Goal: Find specific page/section: Find specific page/section

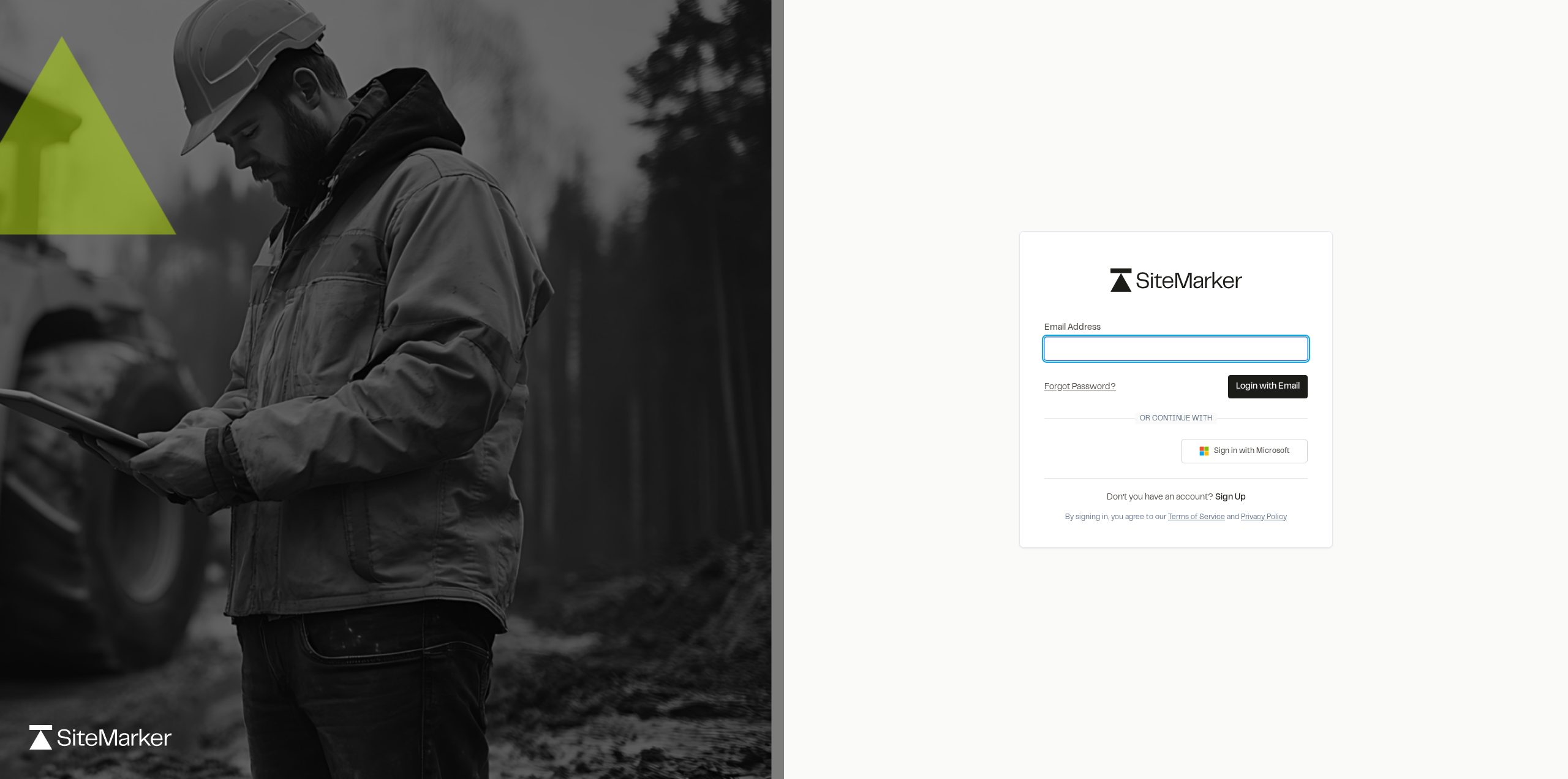
click at [1094, 346] on input "Email Address" at bounding box center [1176, 348] width 264 height 23
type input "**********"
click at [1259, 389] on button "Login with Email" at bounding box center [1267, 387] width 79 height 23
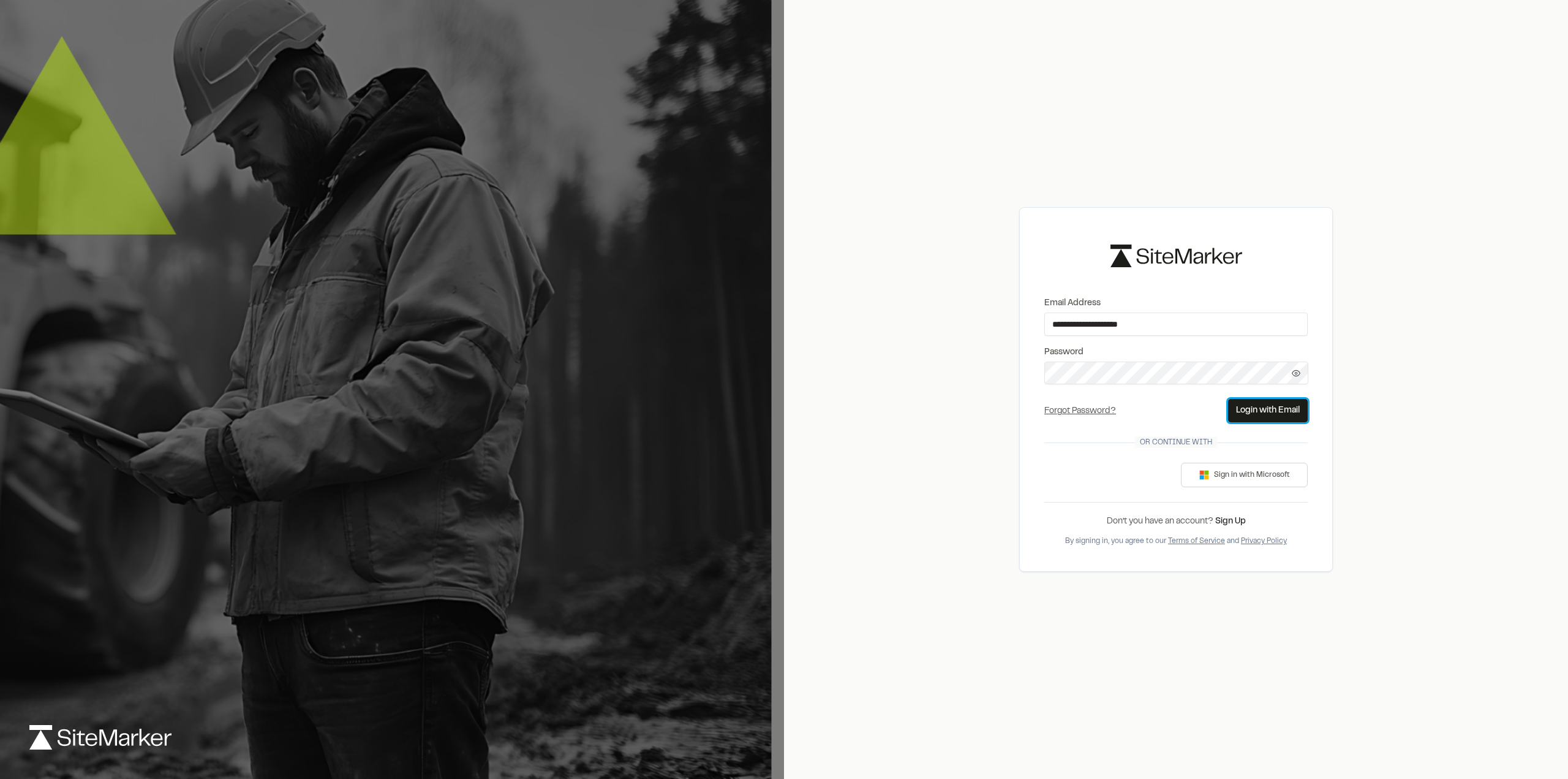
click at [1264, 411] on button "Login with Email" at bounding box center [1267, 410] width 79 height 23
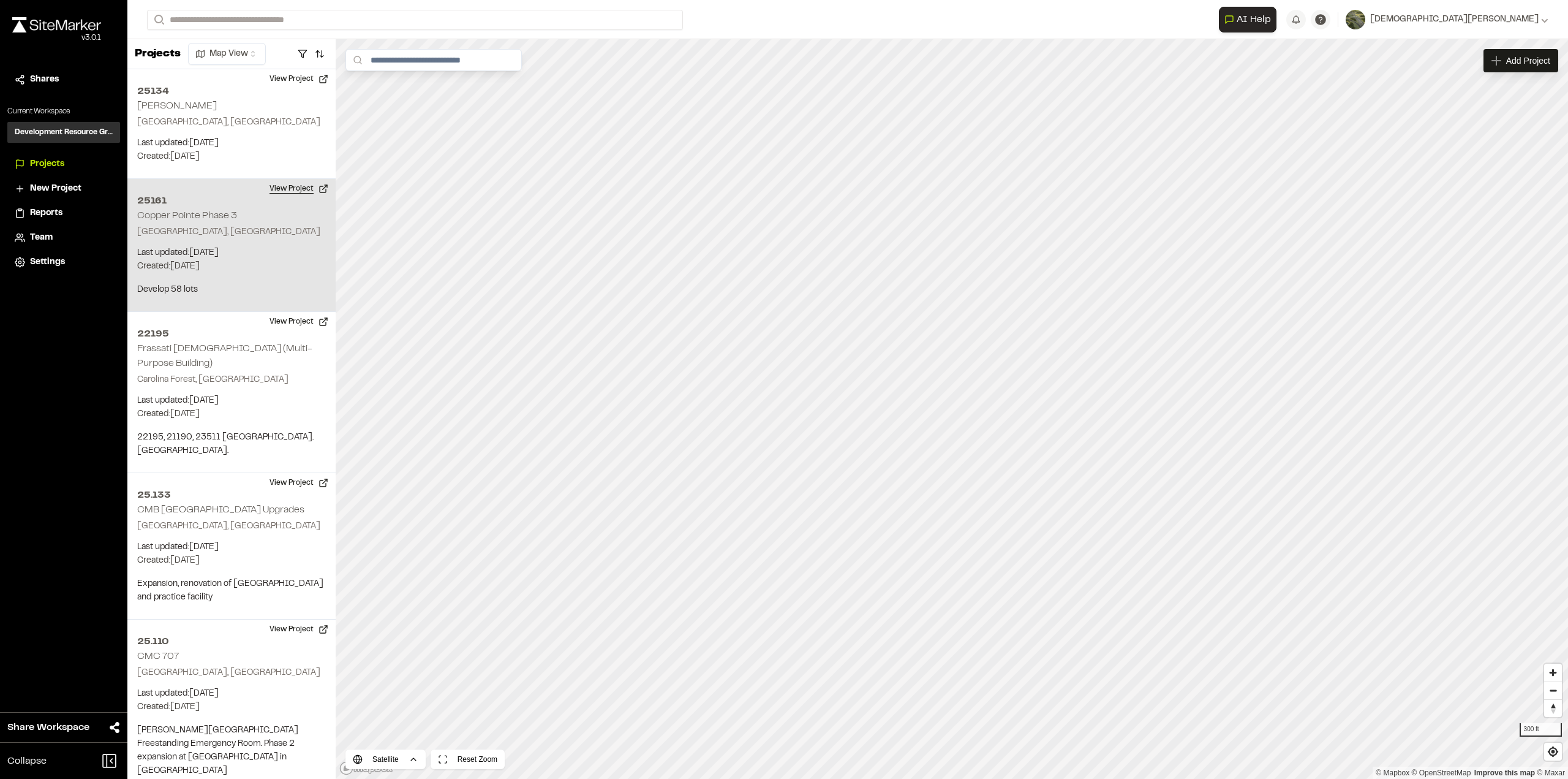
scroll to position [2798, 0]
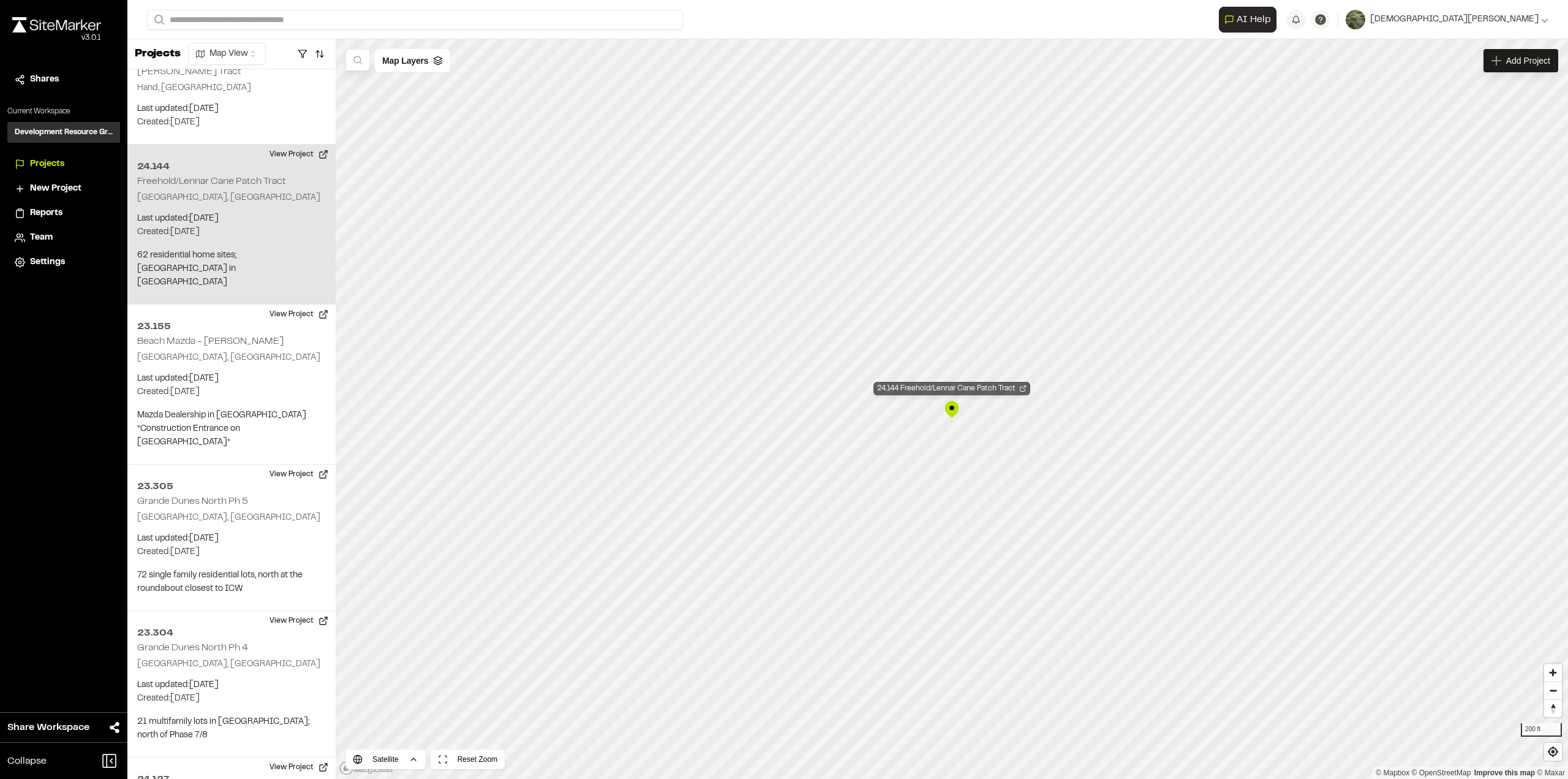
click at [957, 384] on div "24.144 Freehold/Lennar Cane Patch Tract" at bounding box center [951, 388] width 157 height 13
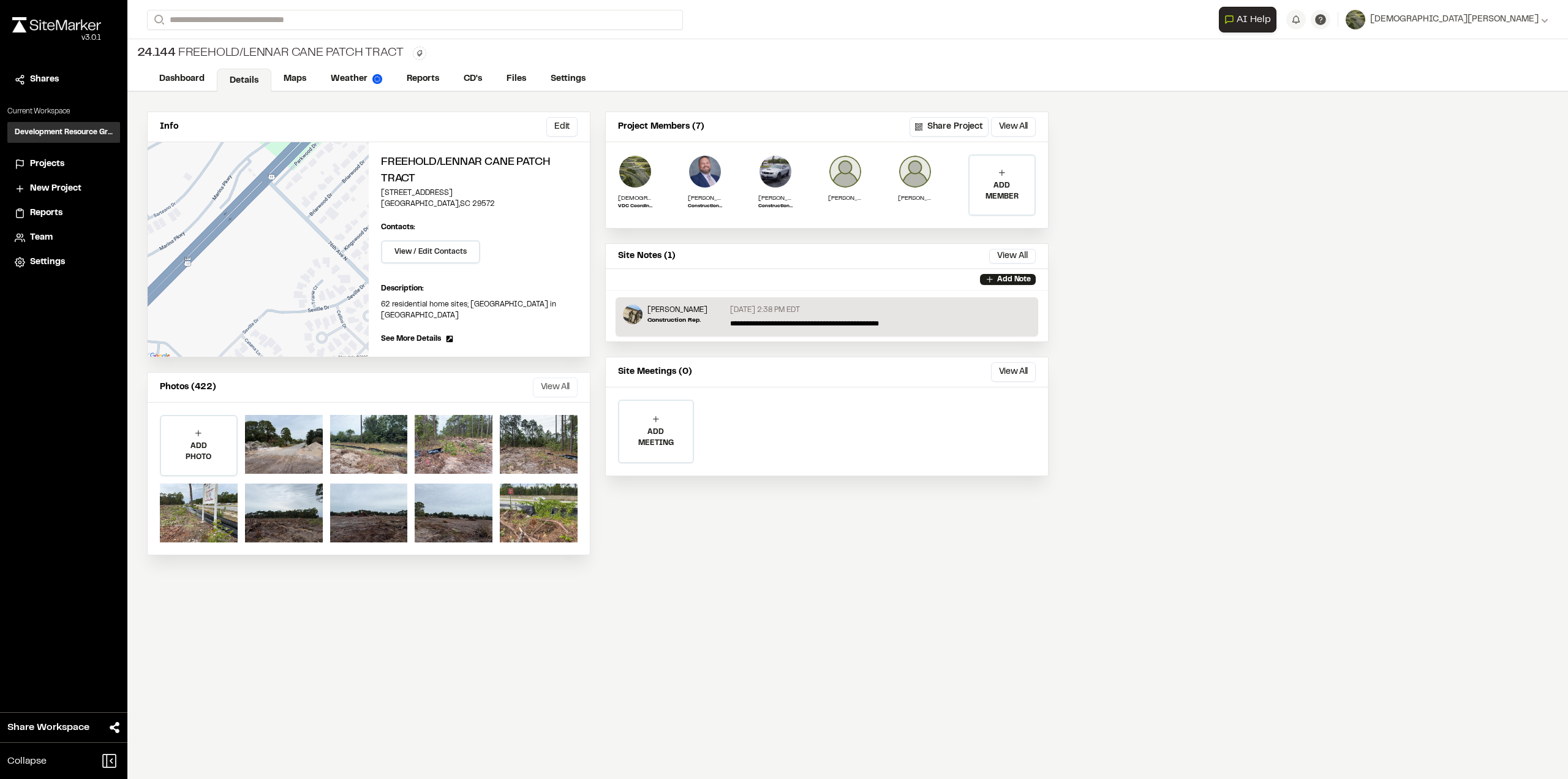
click at [557, 390] on button "View All" at bounding box center [555, 387] width 45 height 20
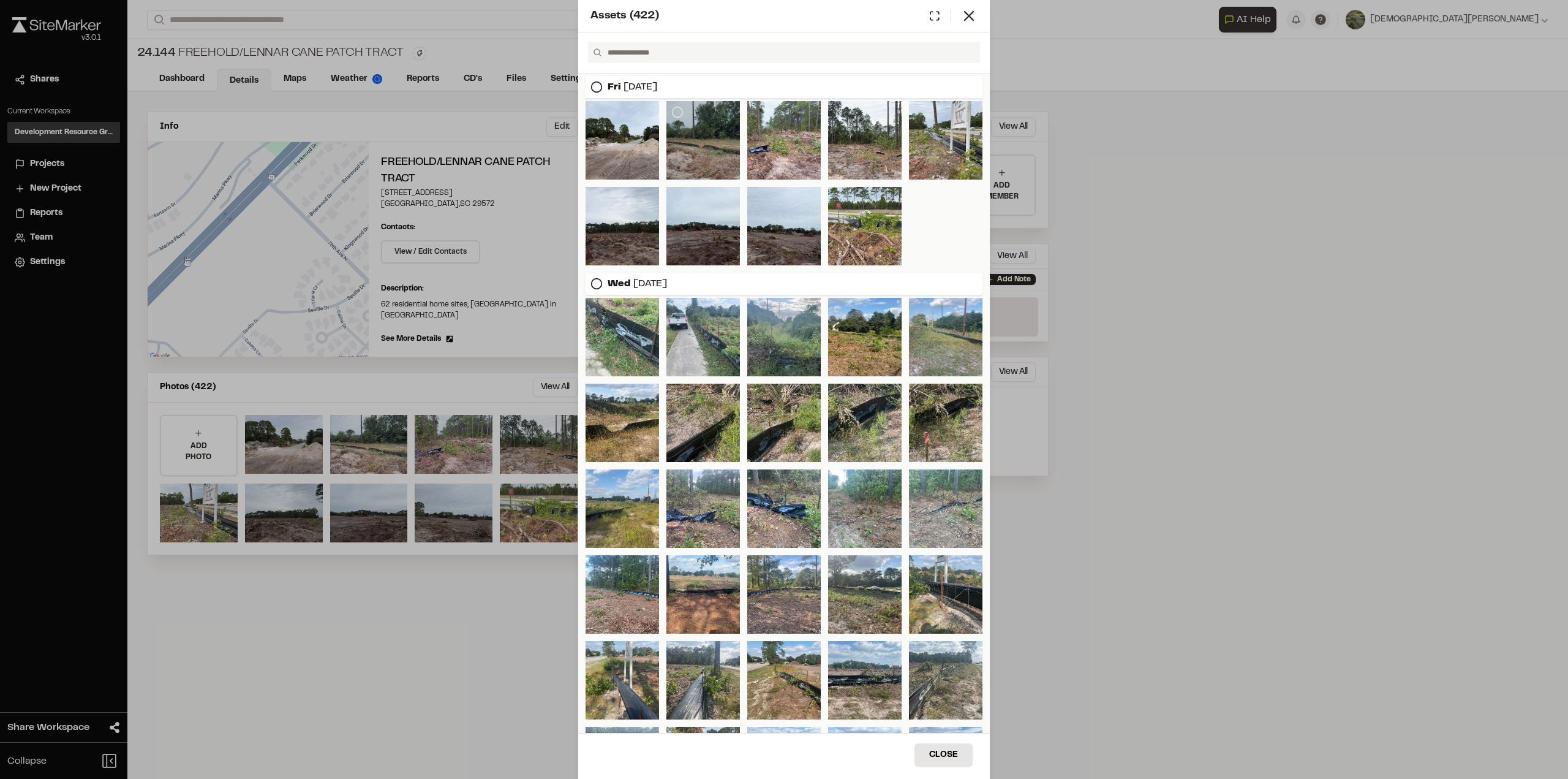
click at [695, 152] on div at bounding box center [703, 140] width 73 height 78
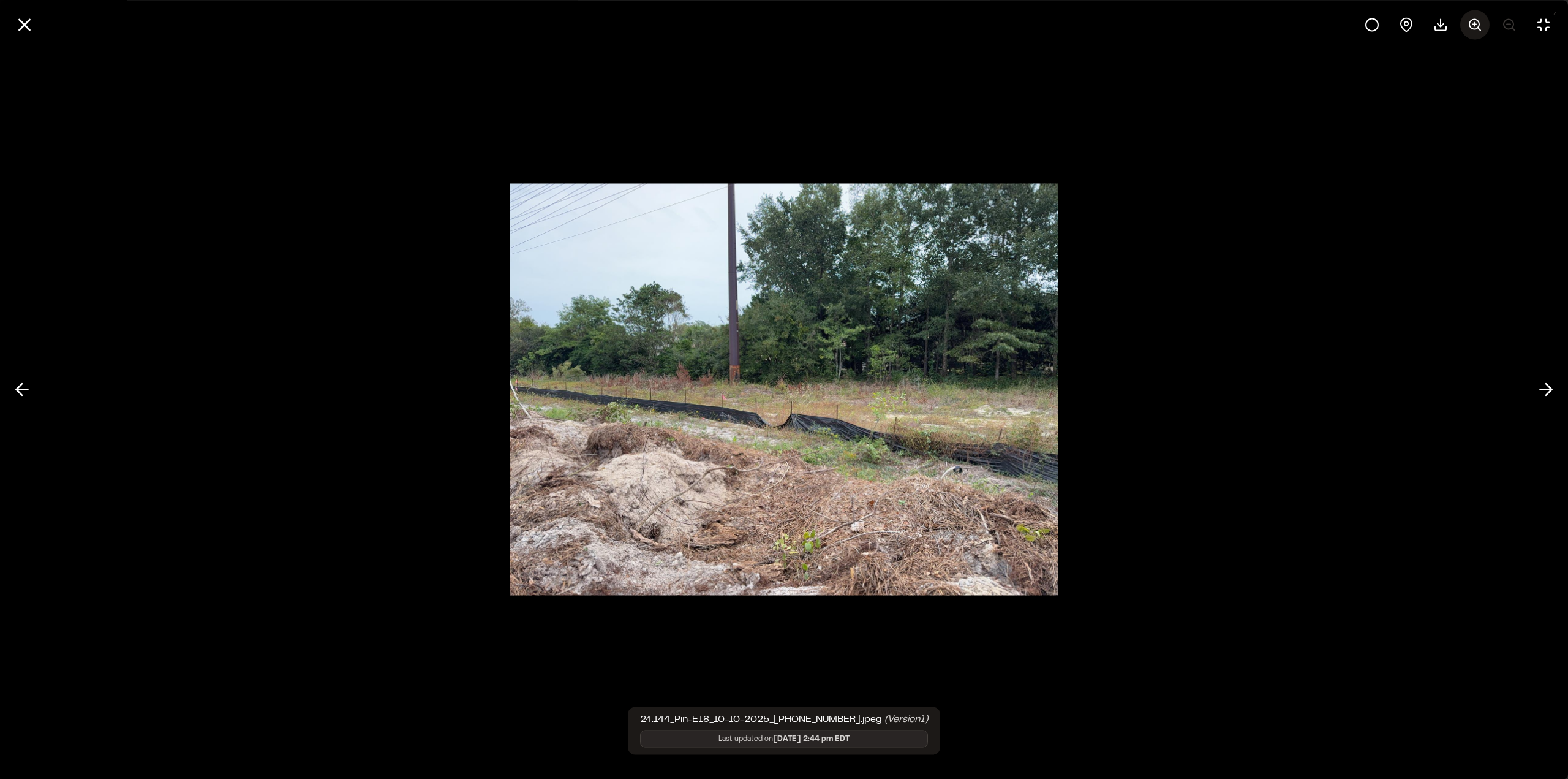
click at [1480, 24] on icon at bounding box center [1474, 24] width 14 height 14
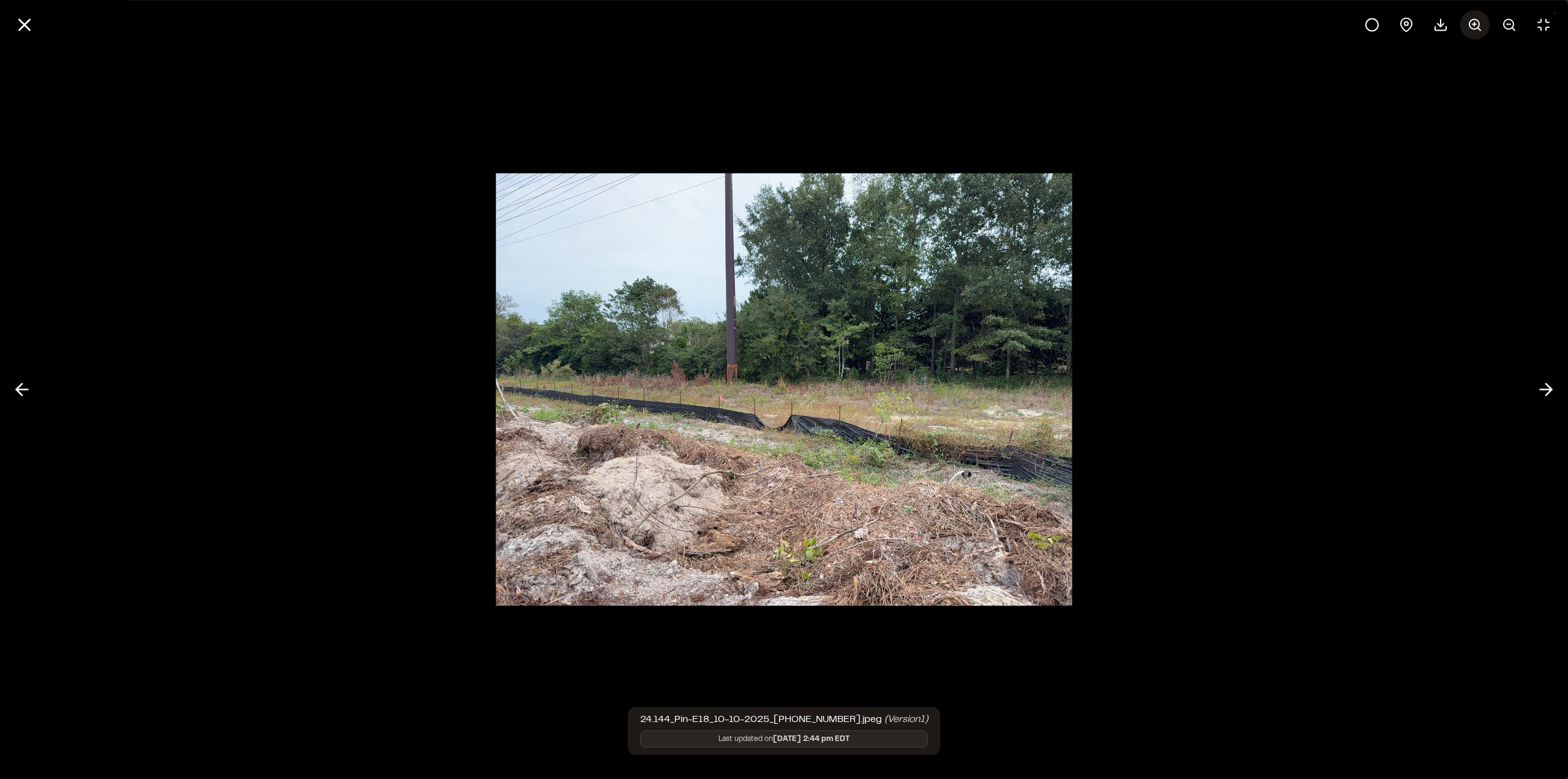
click at [1480, 24] on icon at bounding box center [1474, 24] width 14 height 14
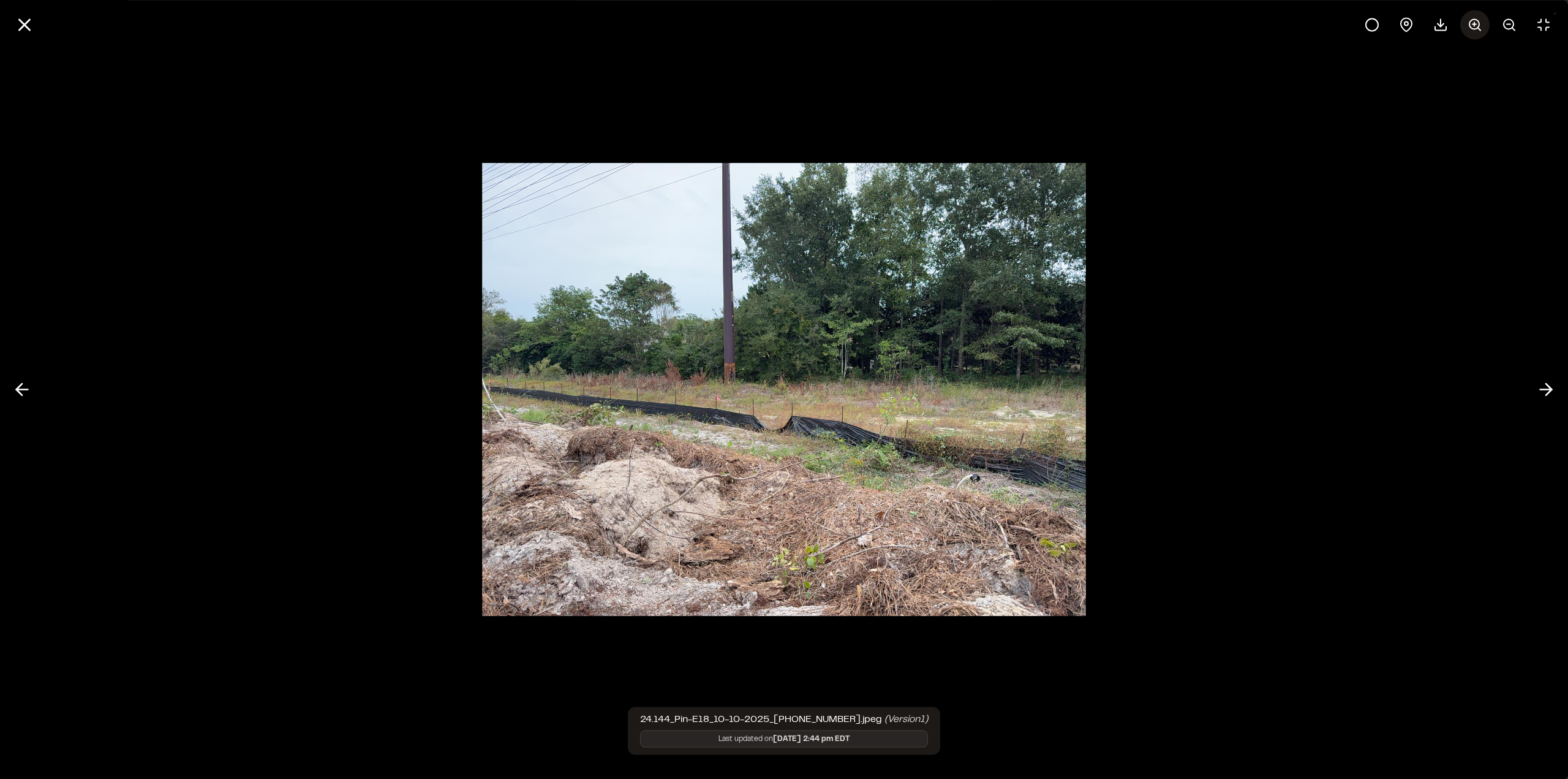
click at [1480, 24] on icon at bounding box center [1474, 24] width 14 height 14
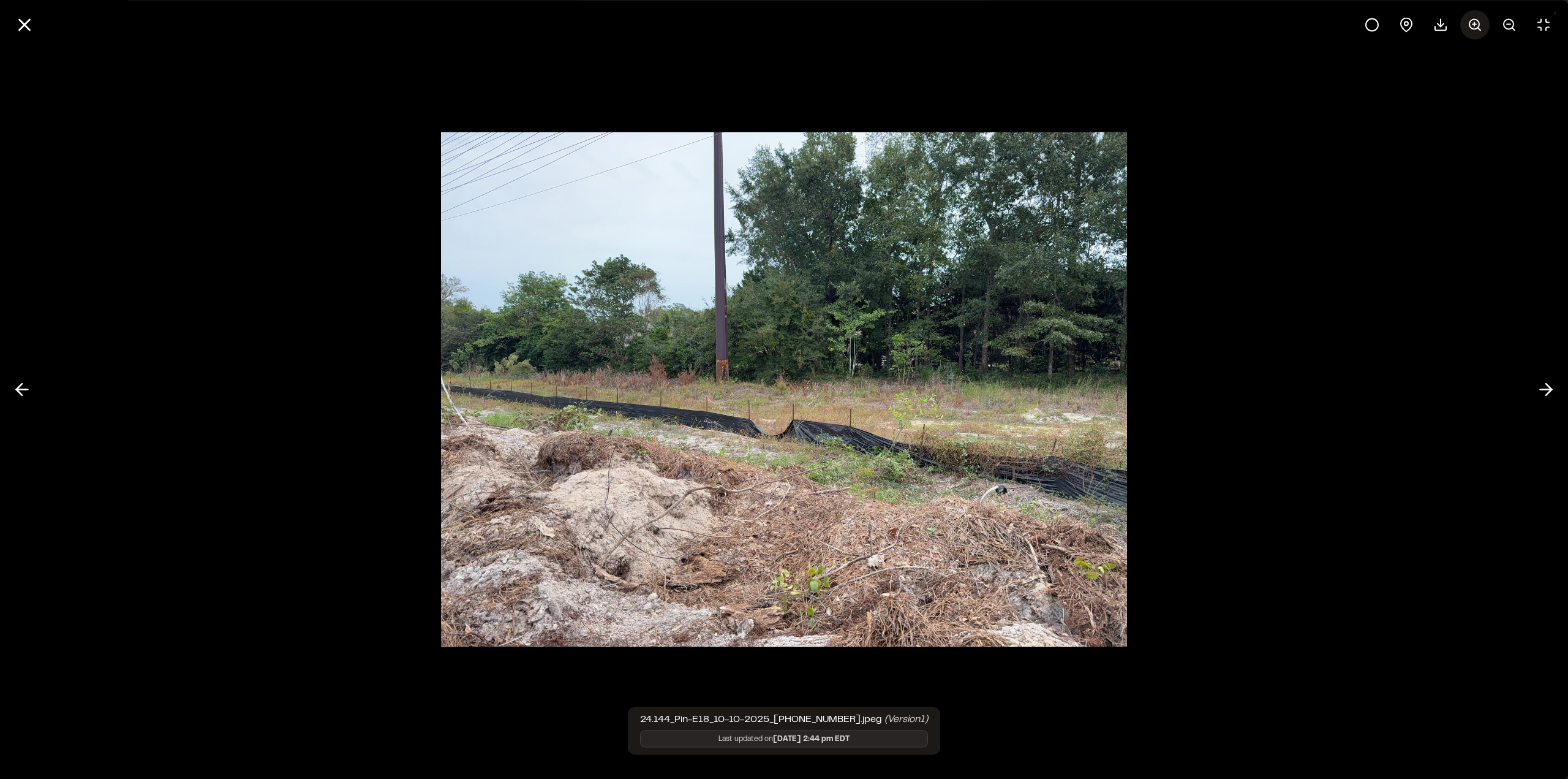
click at [1480, 24] on icon at bounding box center [1474, 24] width 14 height 14
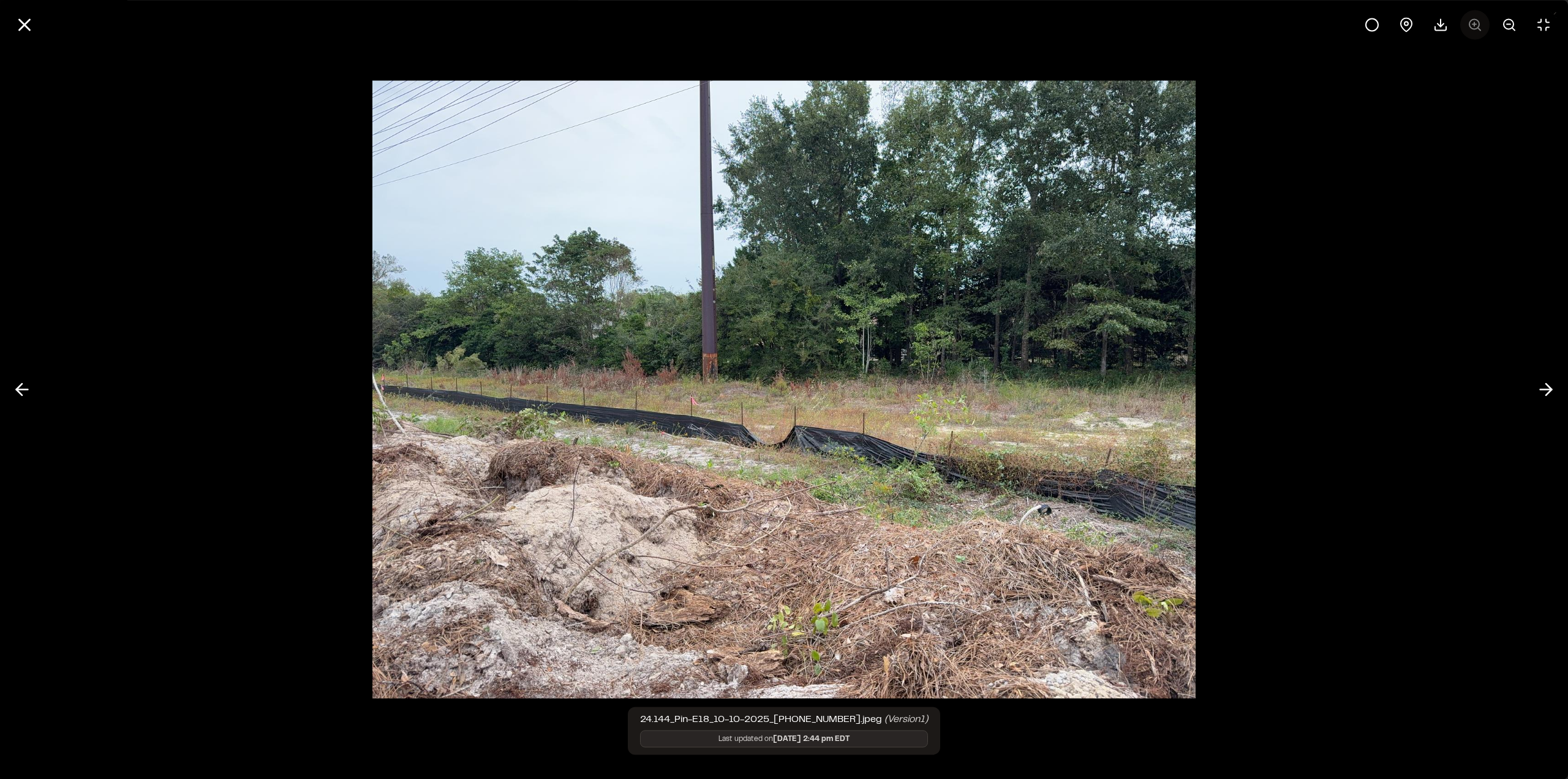
click at [1480, 24] on div at bounding box center [1457, 24] width 200 height 29
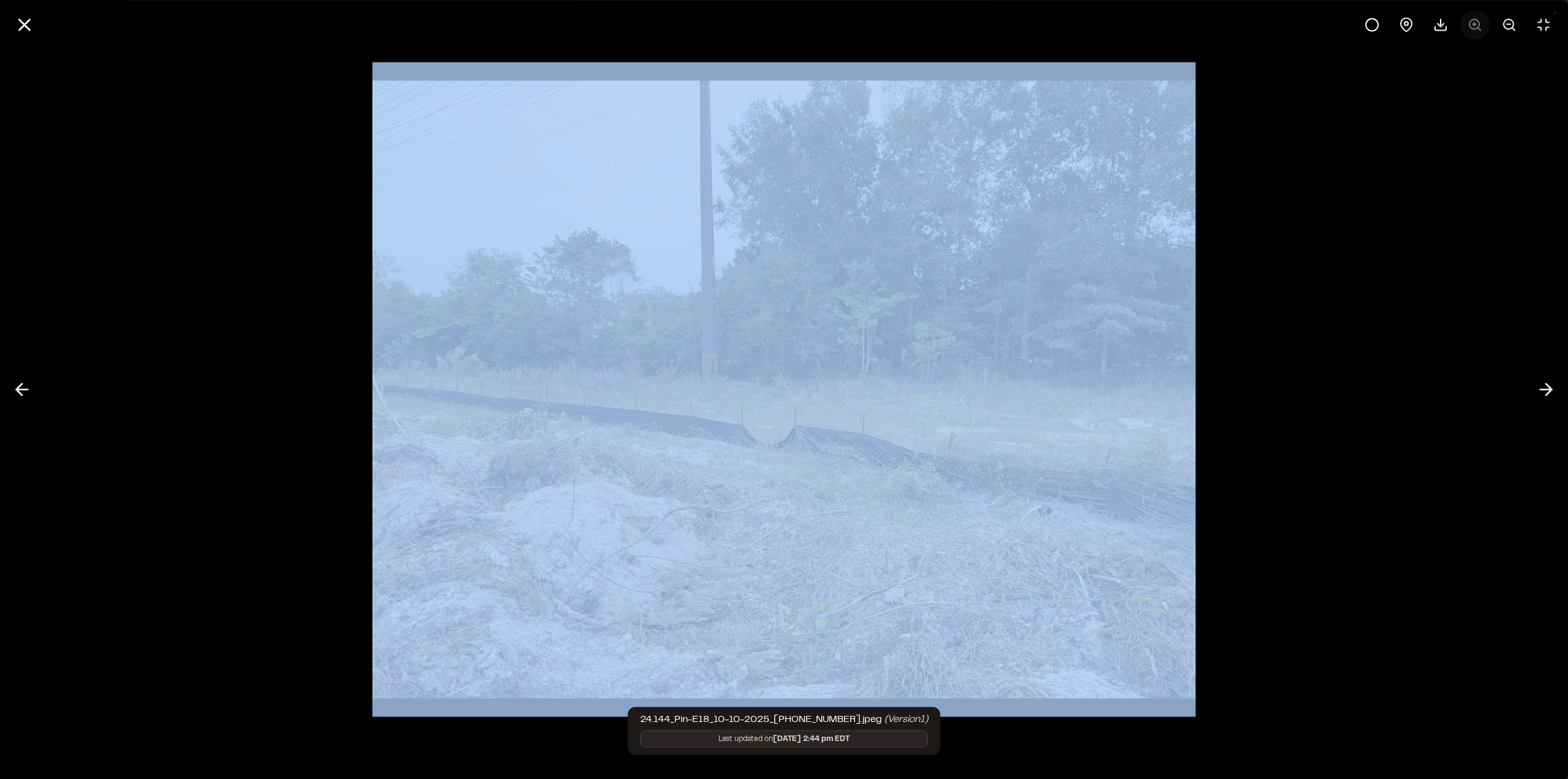
click at [1480, 24] on div at bounding box center [1457, 24] width 200 height 29
click at [1427, 168] on div at bounding box center [784, 390] width 1568 height 779
